Goal: Check status

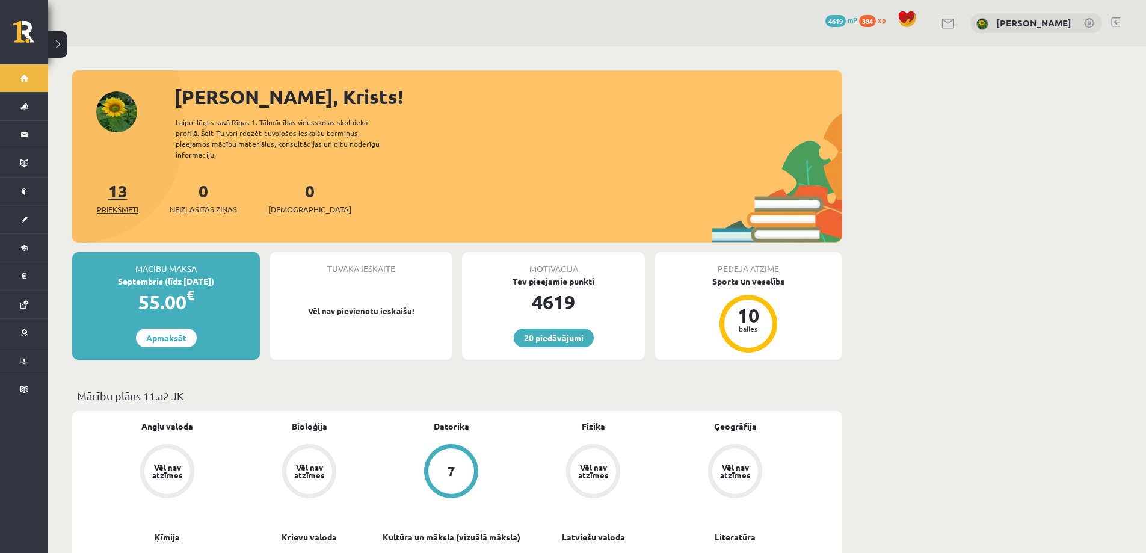
click at [115, 184] on link "13 Priekšmeti" at bounding box center [118, 197] width 42 height 35
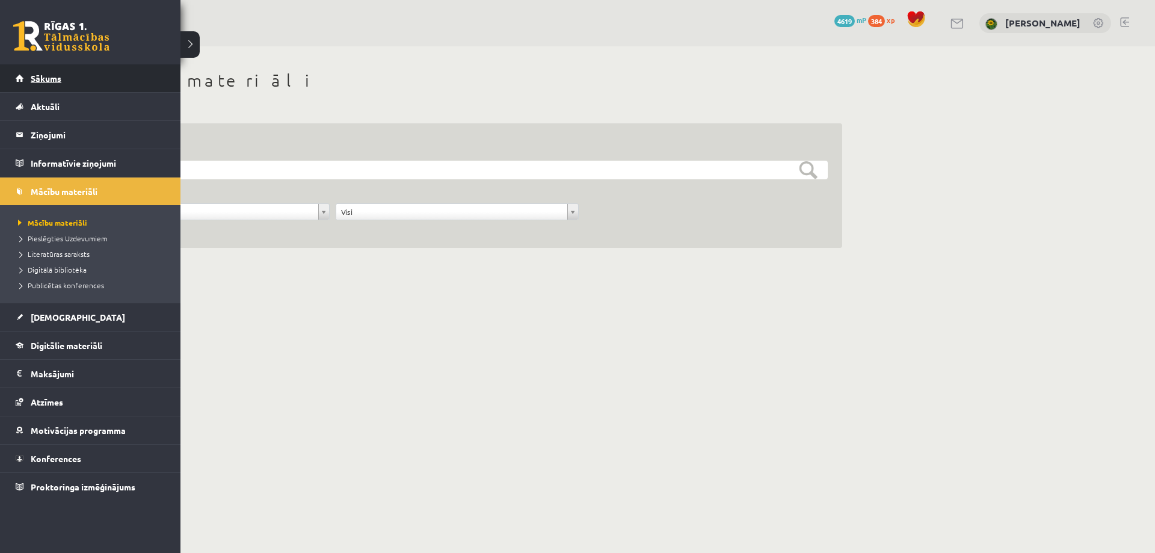
click at [54, 79] on span "Sākums" at bounding box center [46, 78] width 31 height 11
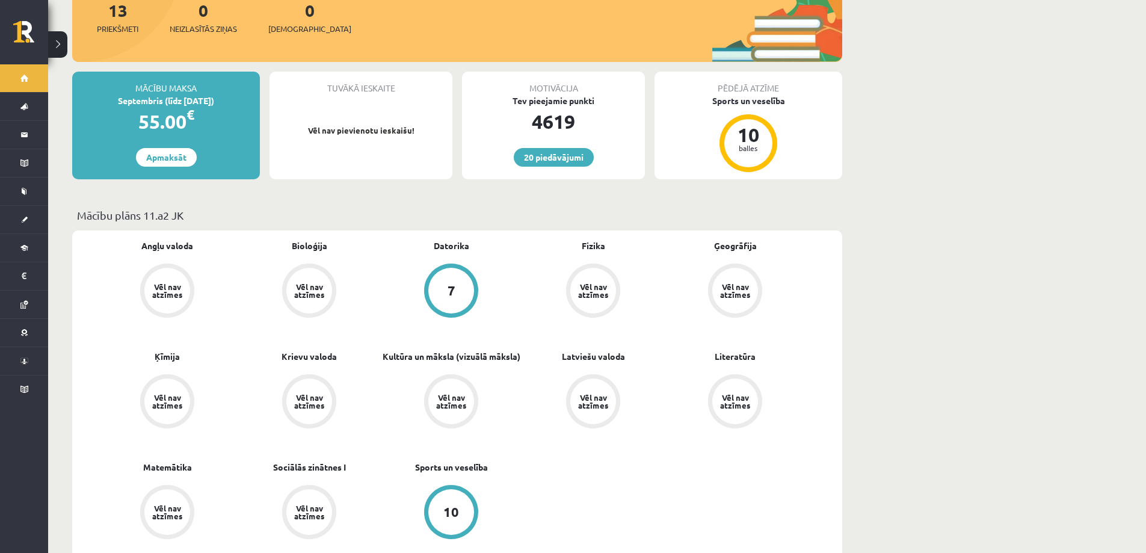
scroll to position [241, 0]
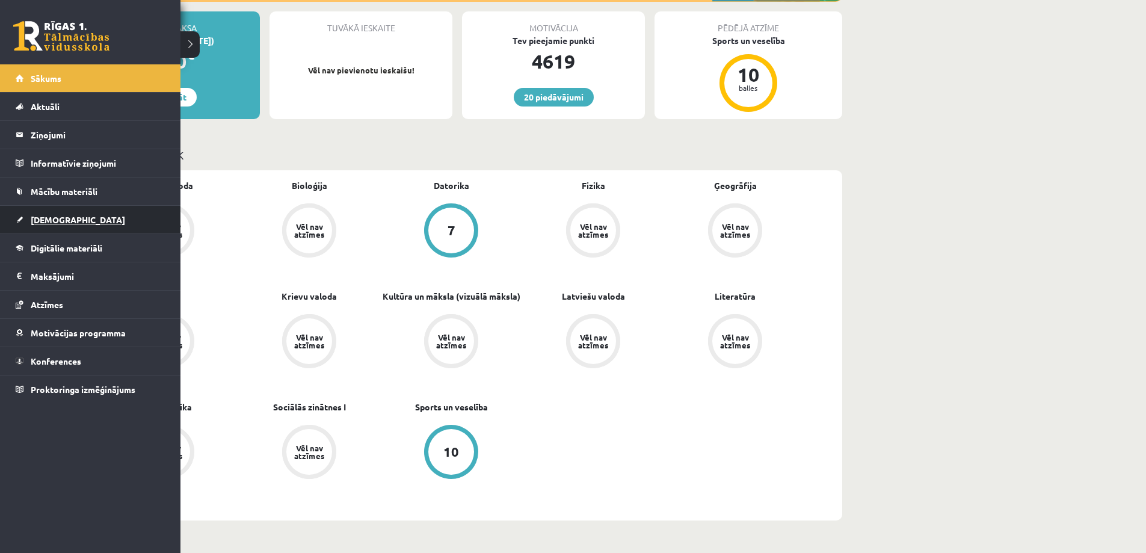
click at [60, 218] on span "[DEMOGRAPHIC_DATA]" at bounding box center [78, 219] width 94 height 11
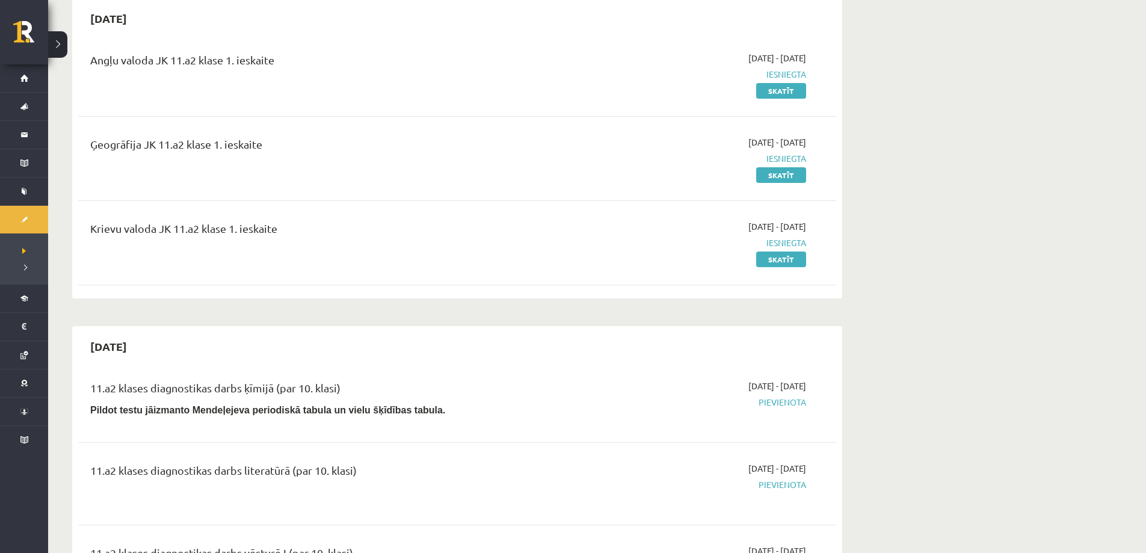
scroll to position [60, 0]
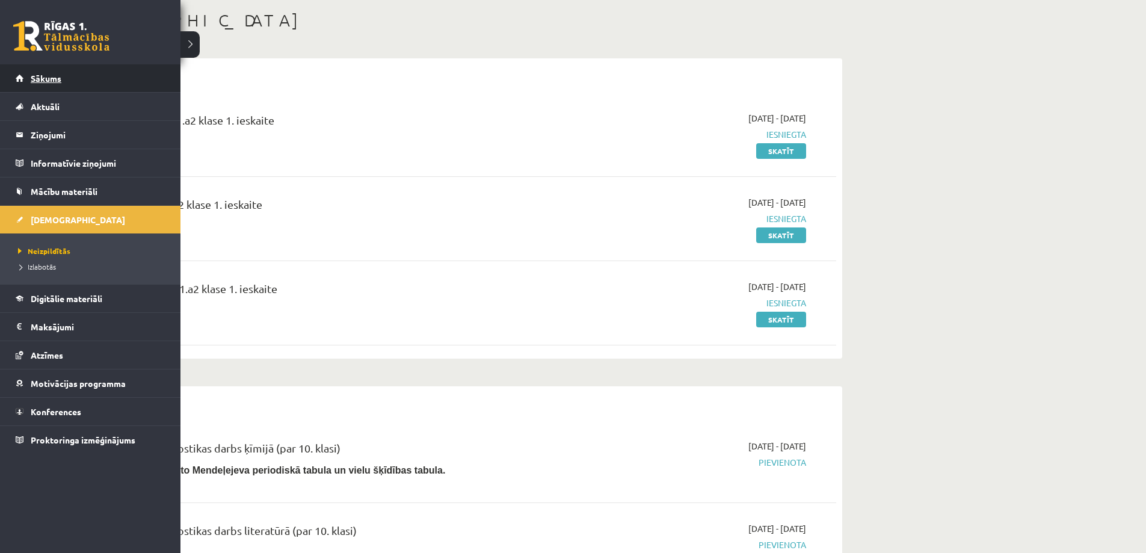
click at [55, 76] on span "Sākums" at bounding box center [46, 78] width 31 height 11
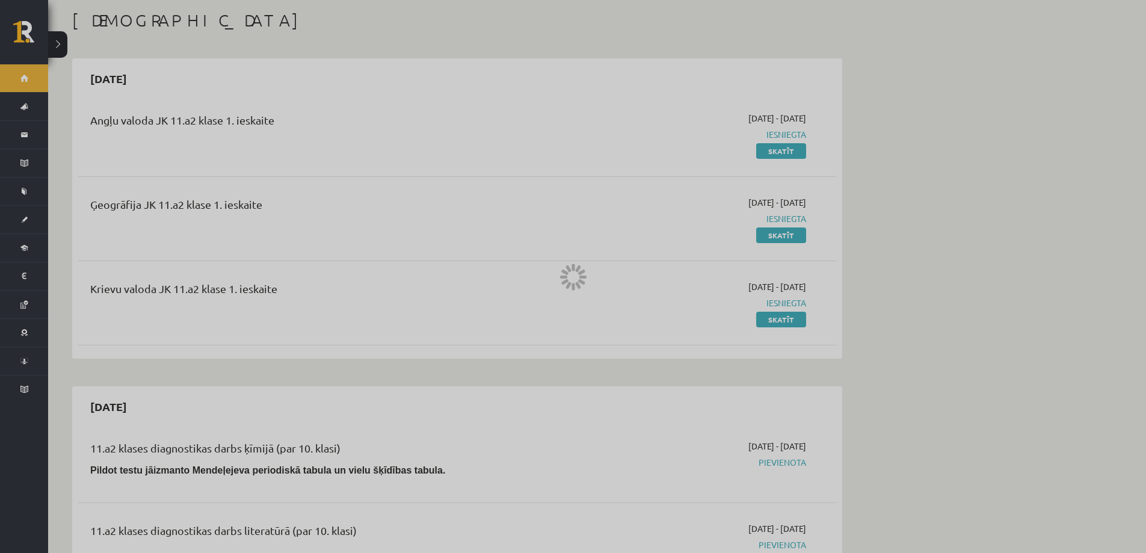
click at [55, 76] on div at bounding box center [573, 276] width 1146 height 553
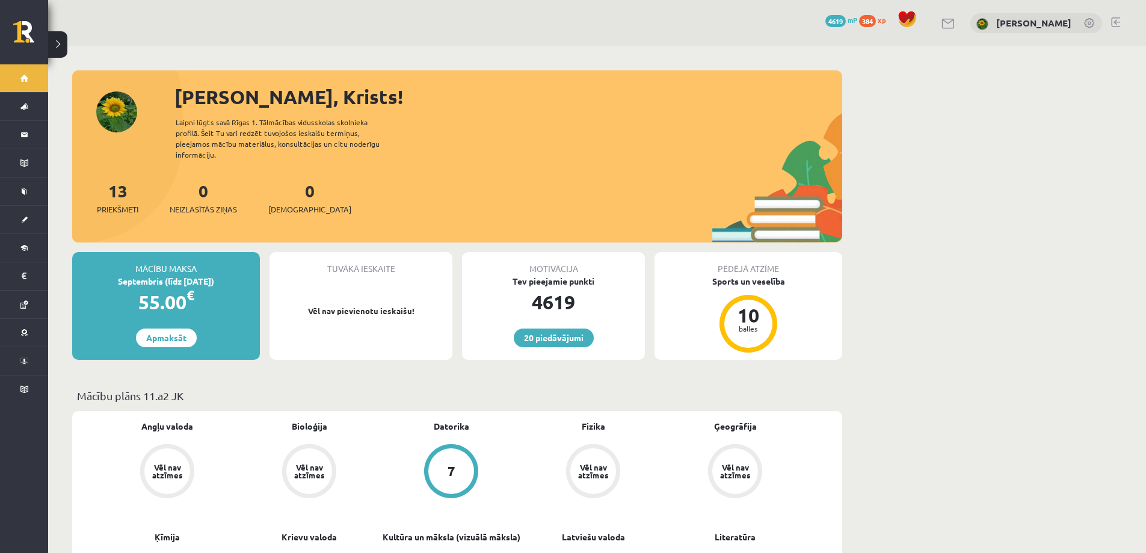
click at [1115, 26] on link at bounding box center [1115, 22] width 9 height 10
